Goal: Task Accomplishment & Management: Manage account settings

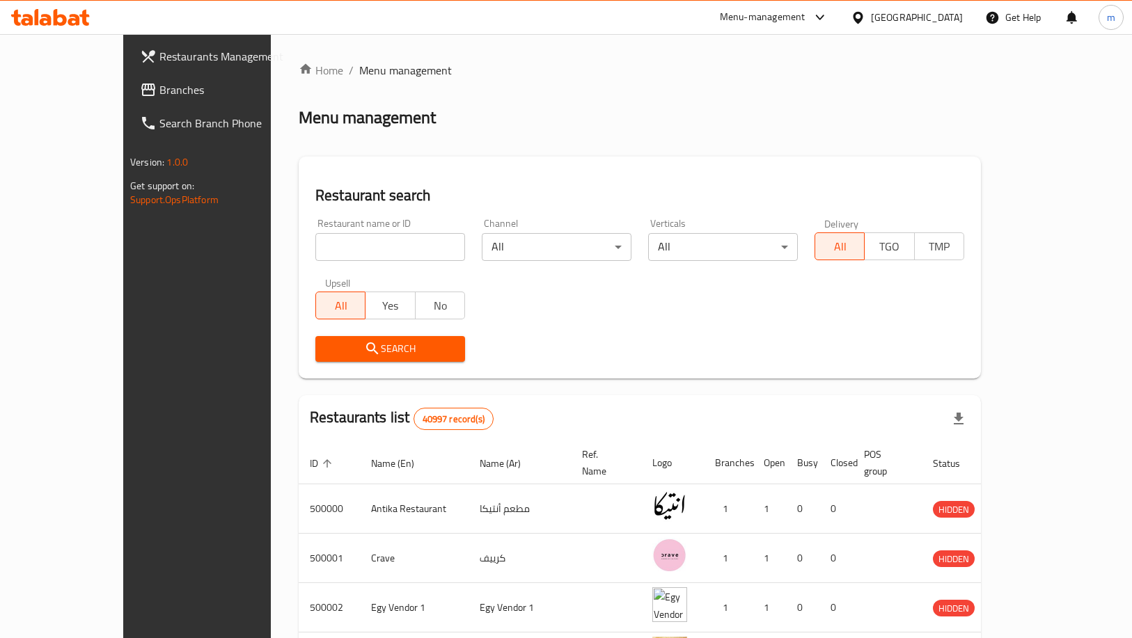
click at [967, 10] on div "[GEOGRAPHIC_DATA]" at bounding box center [907, 17] width 134 height 33
click at [959, 5] on div "[GEOGRAPHIC_DATA]" at bounding box center [907, 17] width 134 height 33
click at [943, 15] on div "[GEOGRAPHIC_DATA]" at bounding box center [917, 17] width 92 height 15
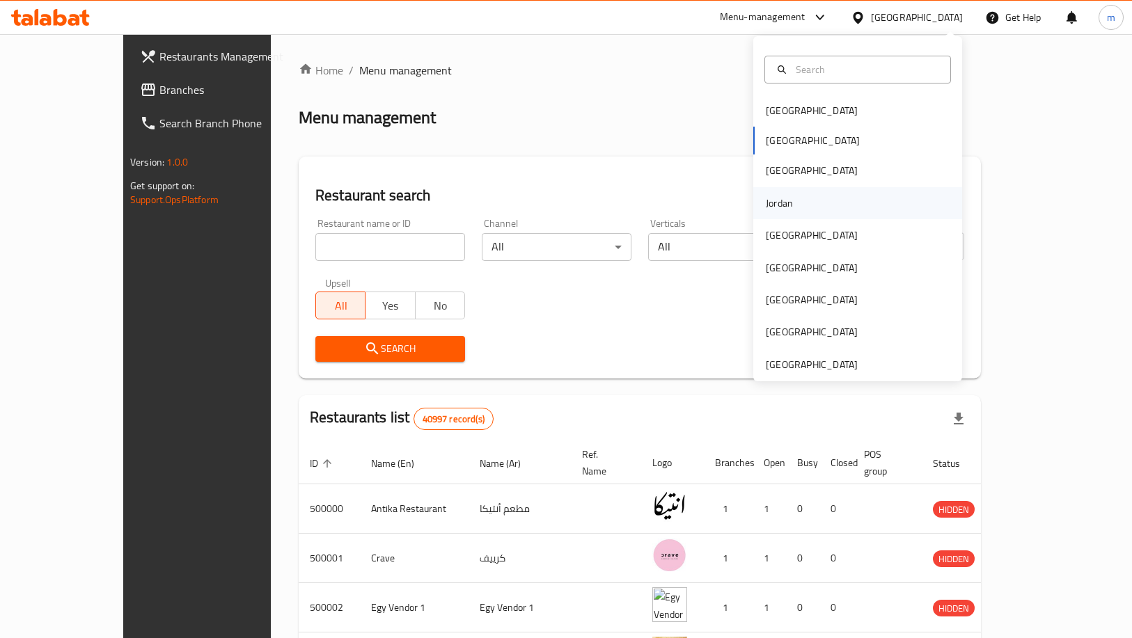
click at [769, 210] on div "Jordan" at bounding box center [779, 203] width 27 height 15
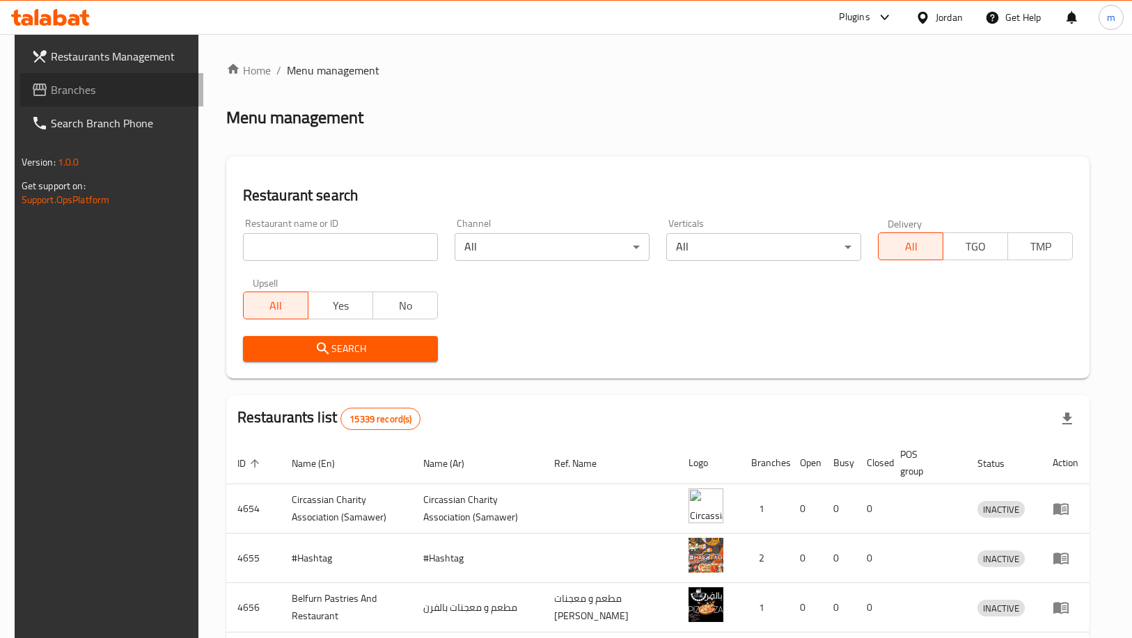
click at [51, 88] on span "Branches" at bounding box center [122, 89] width 142 height 17
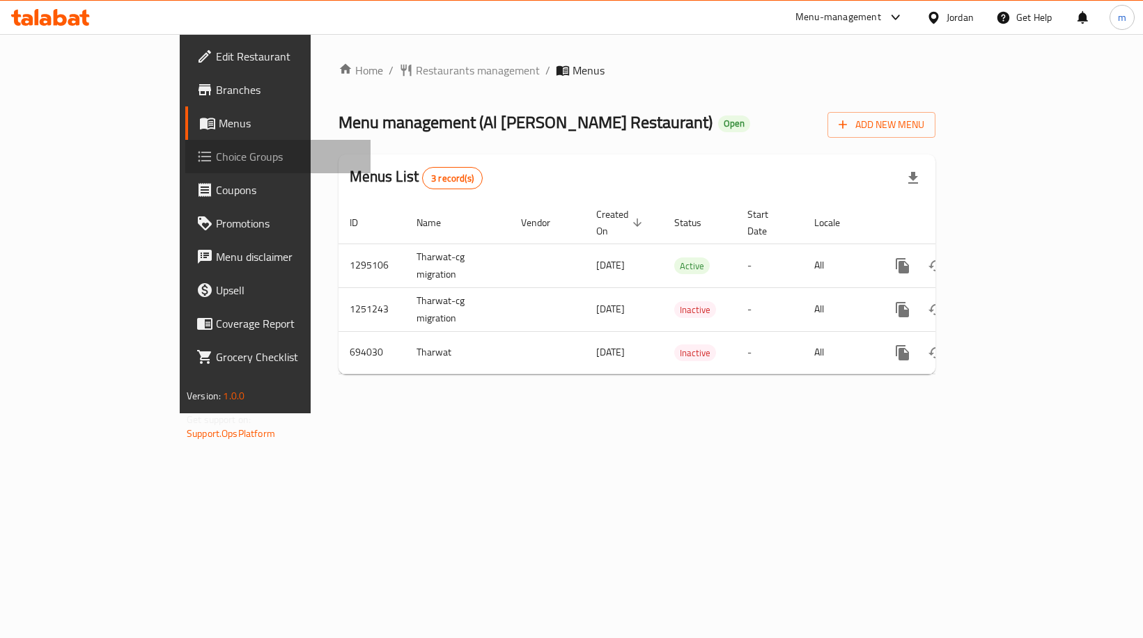
click at [216, 160] on span "Choice Groups" at bounding box center [287, 156] width 143 height 17
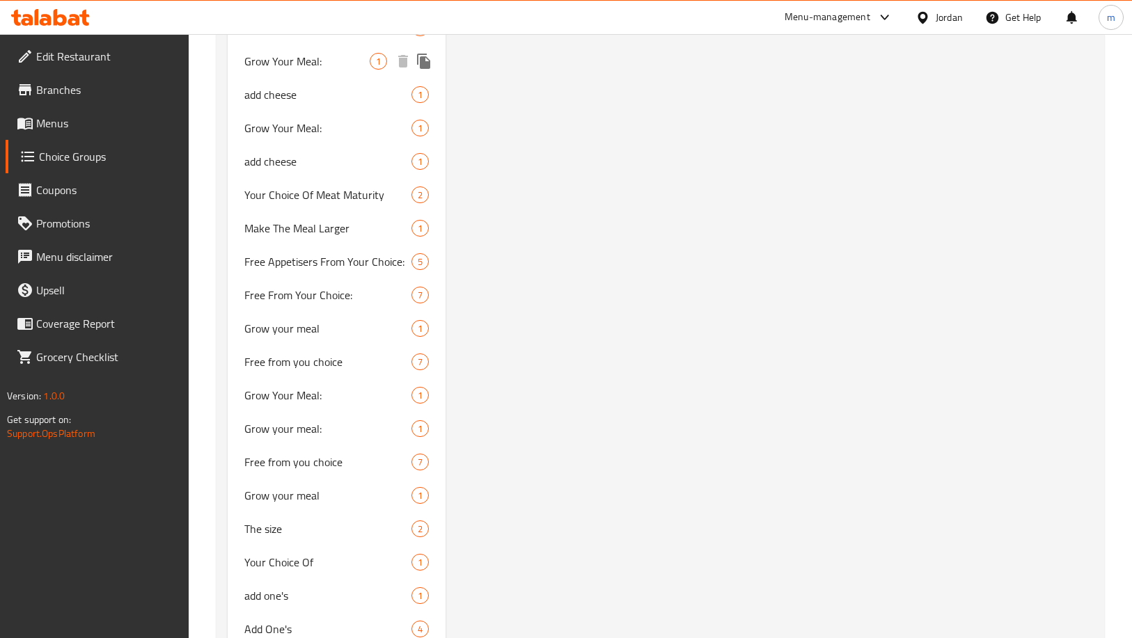
scroll to position [3551, 0]
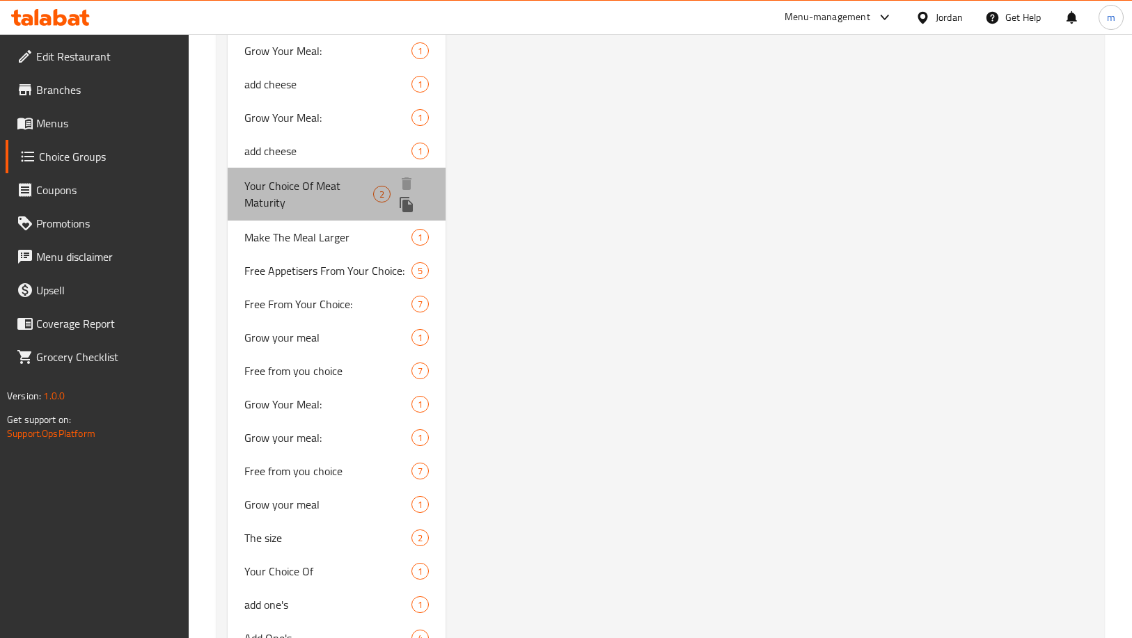
click at [331, 212] on div "Your Choice Of Meat Maturity 2" at bounding box center [337, 194] width 218 height 53
type input "Your Choice Of Meat Maturity"
type input "اختيارك من درجة نضوج اللحم"
type input "1"
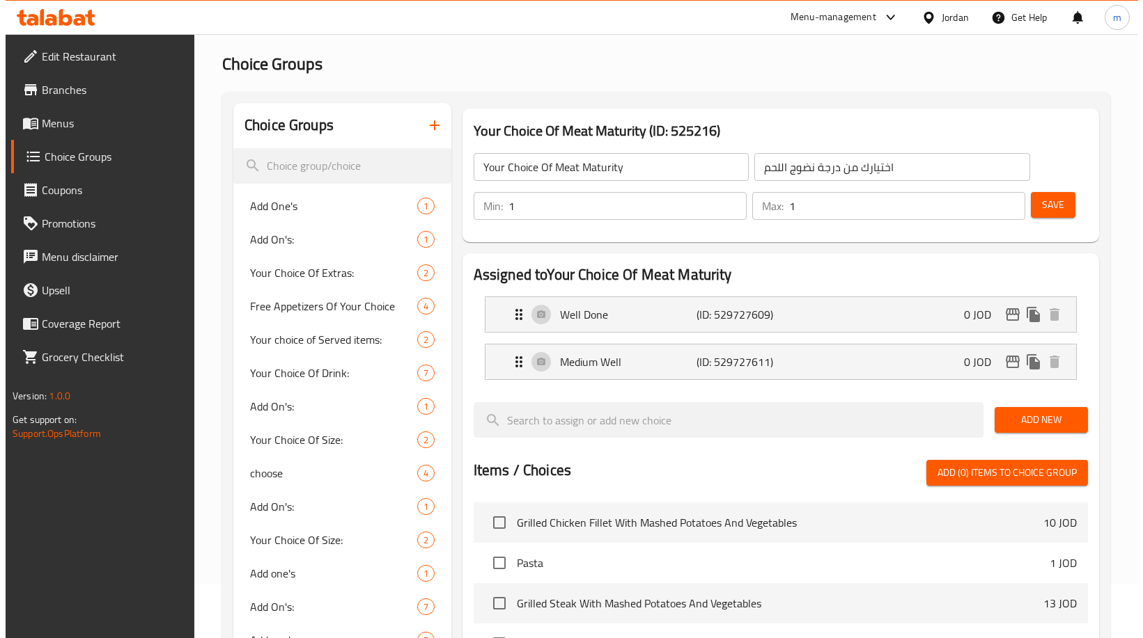
scroll to position [0, 0]
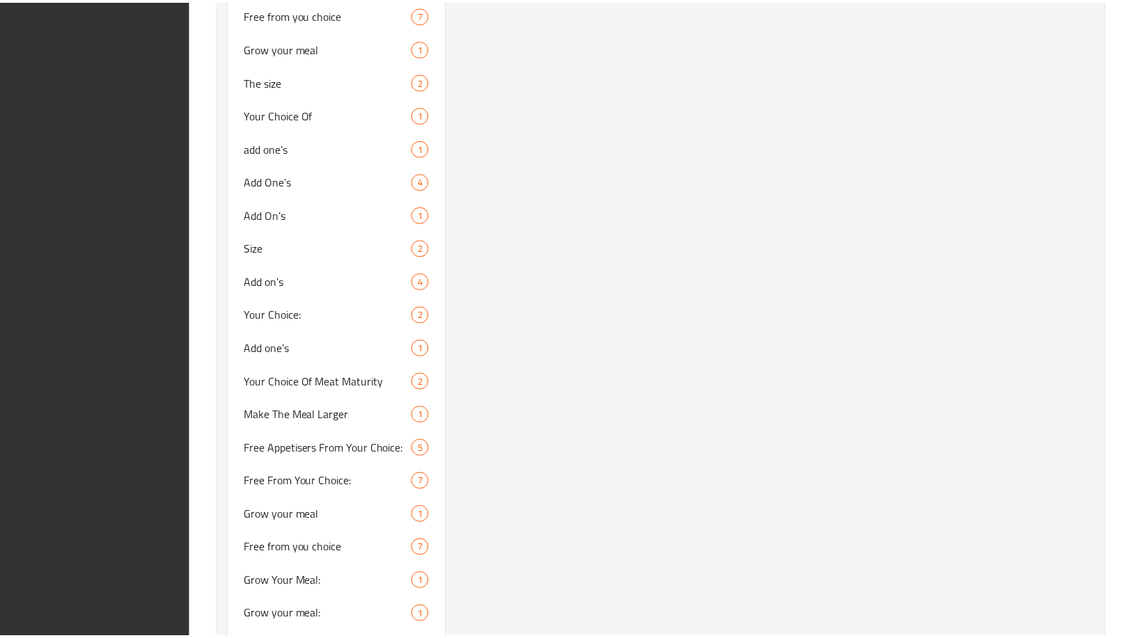
scroll to position [4395, 0]
